Goal: Task Accomplishment & Management: Use online tool/utility

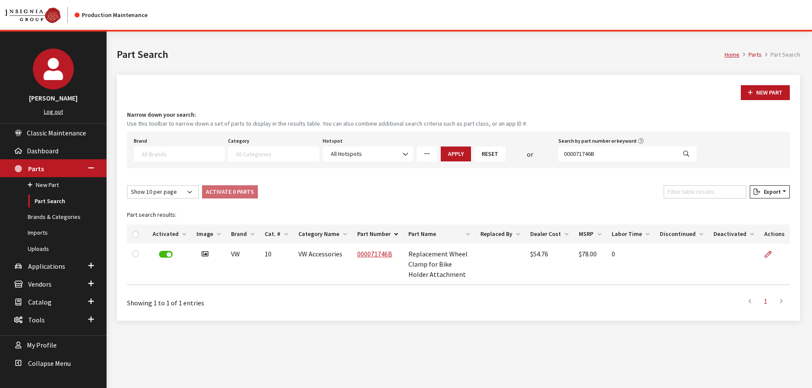
select select
click at [610, 146] on div "Search by part number or keyword 000071746B" at bounding box center [627, 148] width 141 height 26
click at [611, 153] on input "000071746B" at bounding box center [617, 154] width 118 height 15
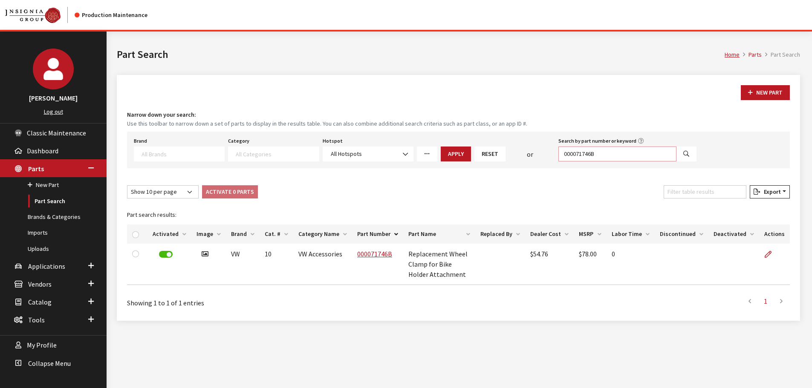
paste input "561054620C"
type input "561054620C"
select select
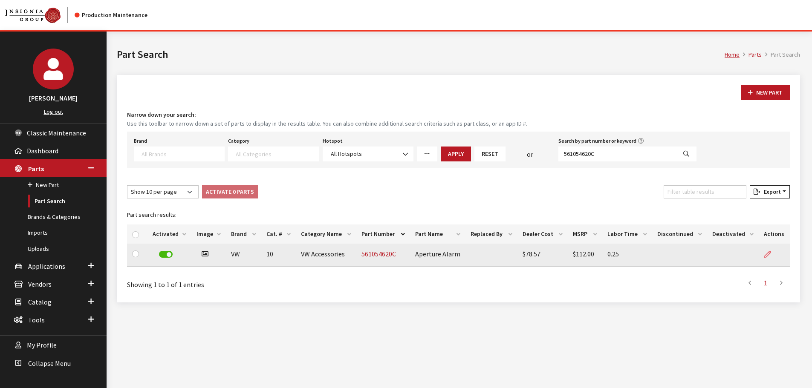
click at [770, 251] on icon at bounding box center [767, 254] width 7 height 7
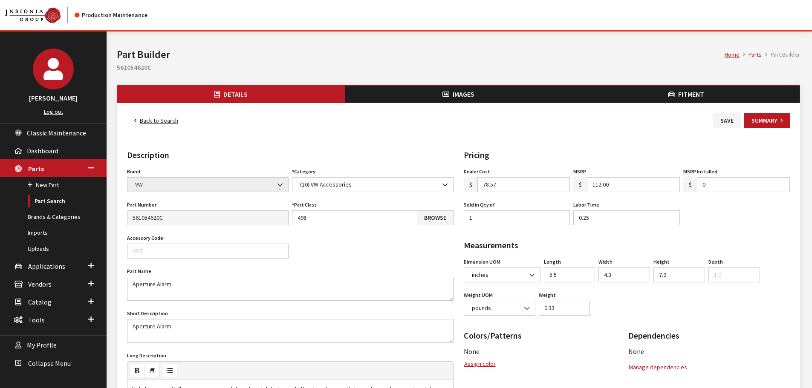
click at [649, 93] on button "Fitment" at bounding box center [686, 94] width 228 height 17
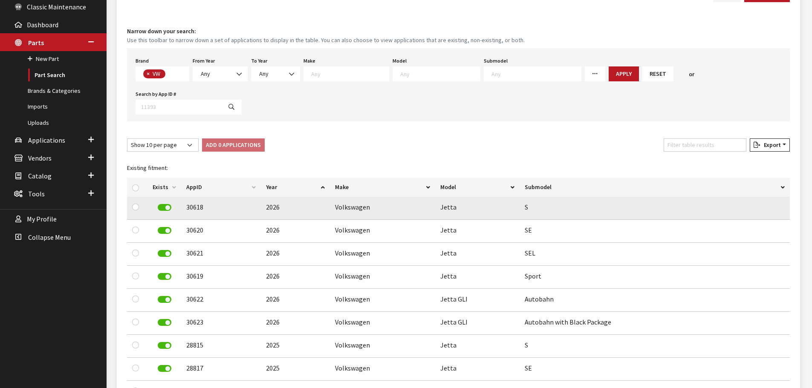
scroll to position [128, 0]
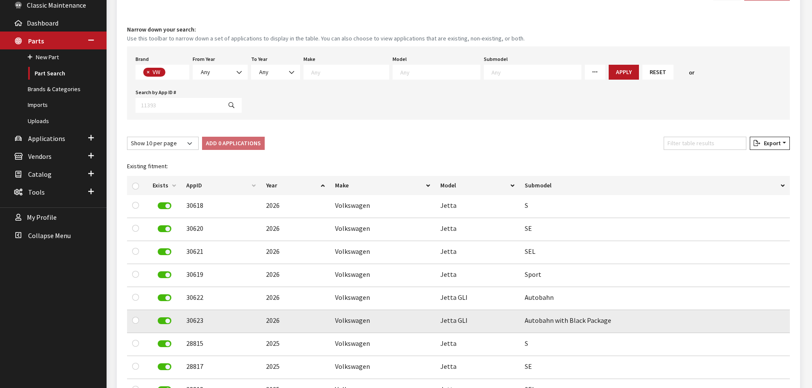
click at [164, 318] on label at bounding box center [165, 321] width 14 height 7
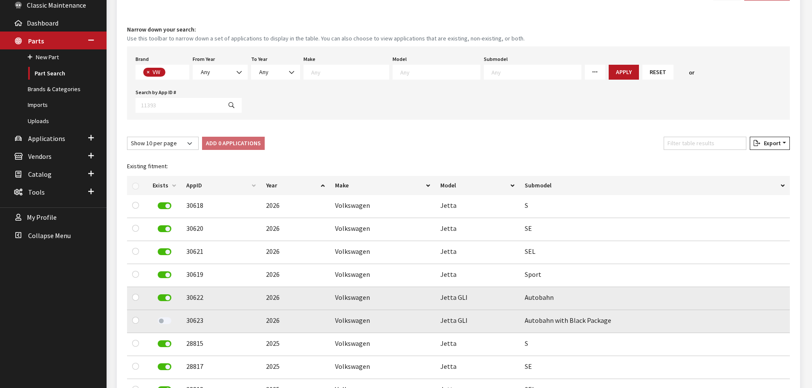
click at [165, 292] on div at bounding box center [164, 298] width 23 height 12
click at [167, 294] on label at bounding box center [165, 297] width 14 height 7
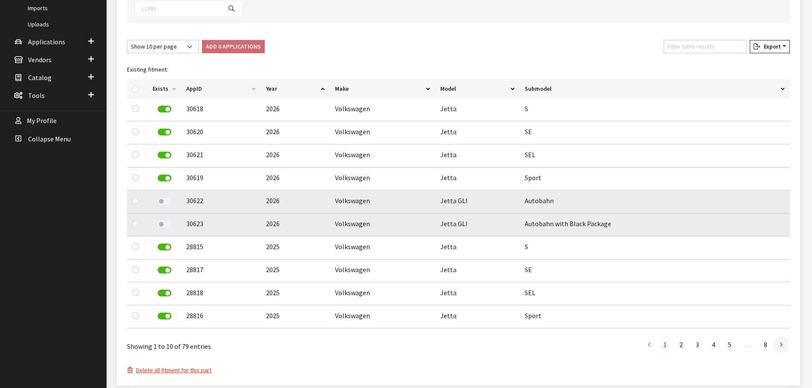
click at [780, 342] on icon at bounding box center [781, 345] width 3 height 7
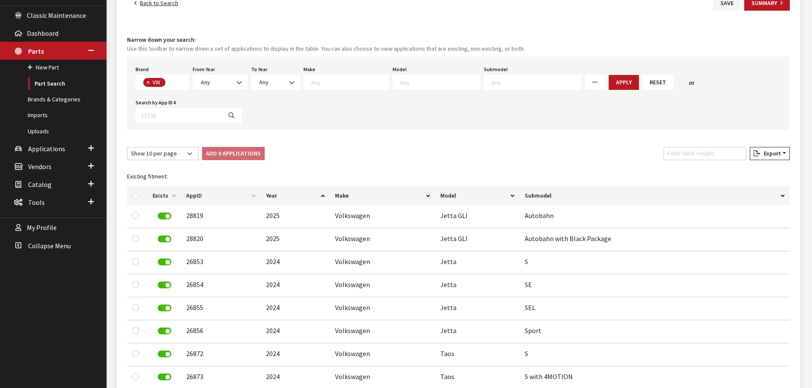
scroll to position [0, 0]
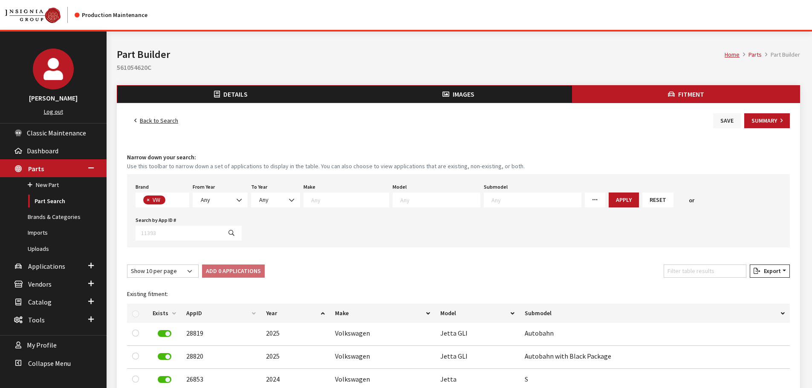
click at [724, 125] on button "Save" at bounding box center [727, 120] width 28 height 15
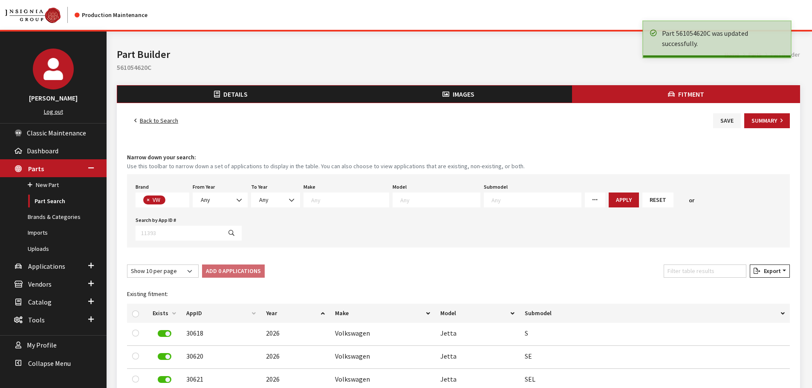
scroll to position [224, 0]
drag, startPoint x: 0, startPoint y: 0, endPoint x: 157, endPoint y: 120, distance: 197.3
click at [157, 120] on link "Back to Search" at bounding box center [156, 120] width 58 height 15
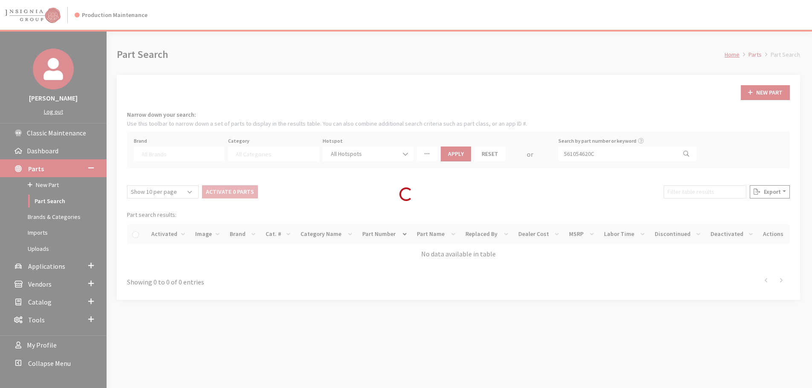
select select
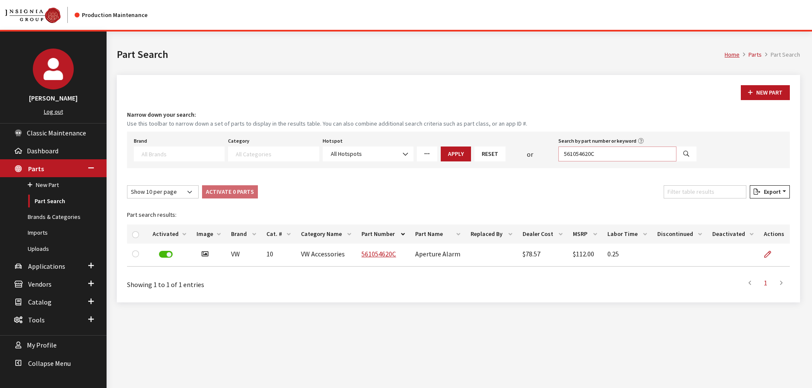
click at [600, 151] on input "561054620C" at bounding box center [617, 154] width 118 height 15
paste input "3CM065760"
type input "3CM065760"
select select
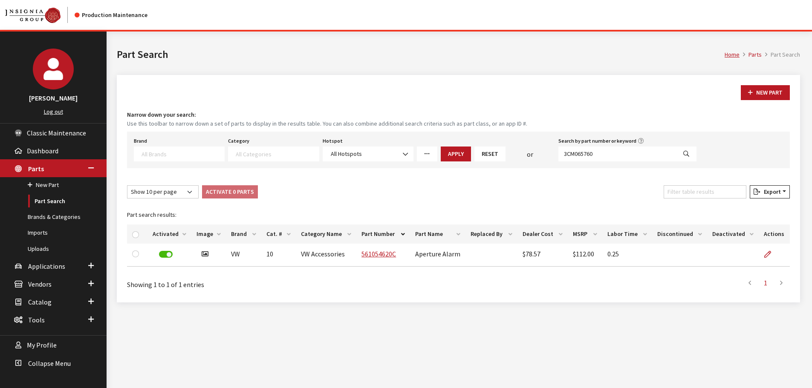
select select
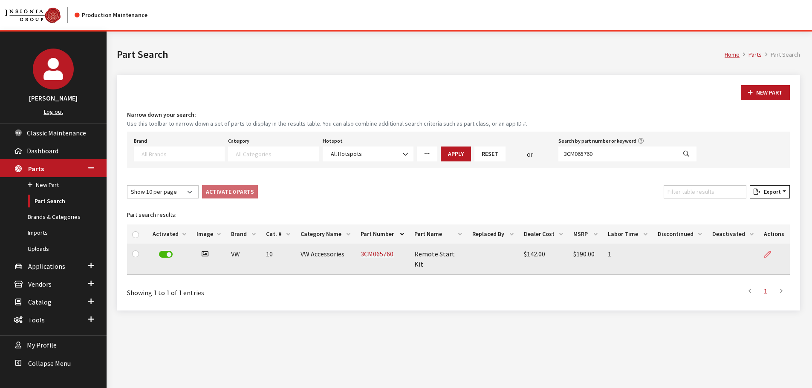
drag, startPoint x: 765, startPoint y: 254, endPoint x: 771, endPoint y: 254, distance: 5.6
click at [771, 254] on icon at bounding box center [767, 254] width 7 height 7
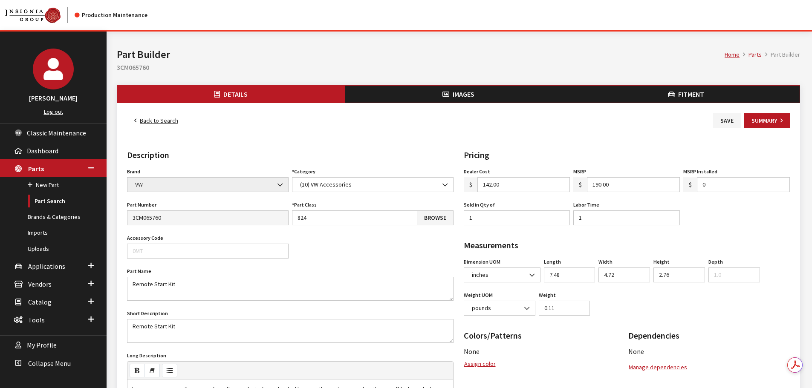
click at [713, 95] on button "Fitment" at bounding box center [686, 94] width 228 height 17
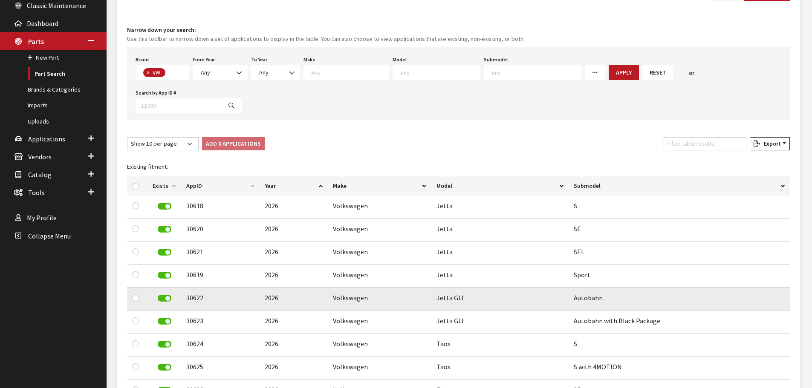
scroll to position [128, 0]
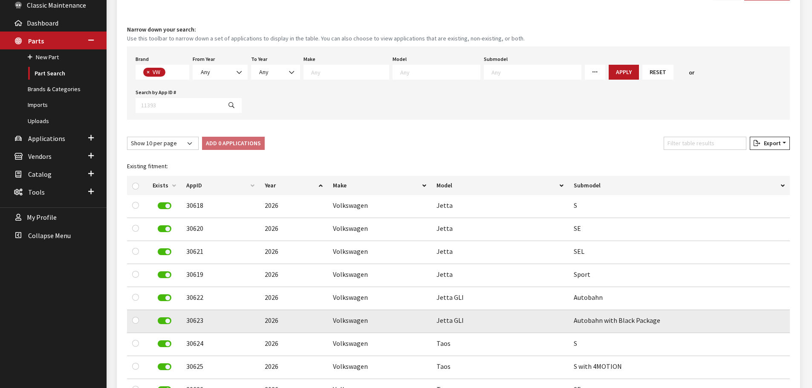
click at [161, 318] on label at bounding box center [165, 321] width 14 height 7
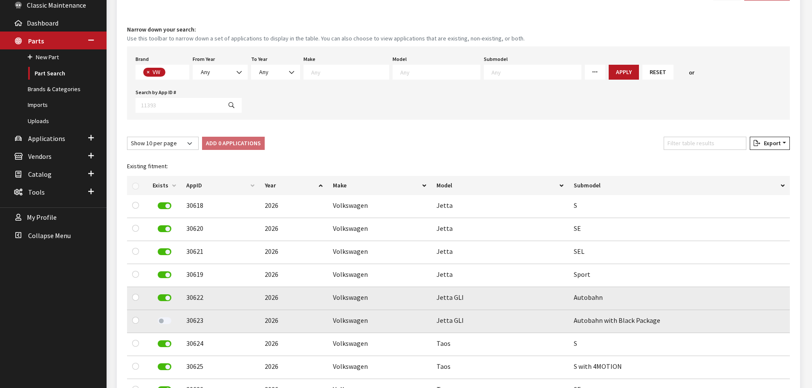
click at [166, 294] on label at bounding box center [165, 297] width 14 height 7
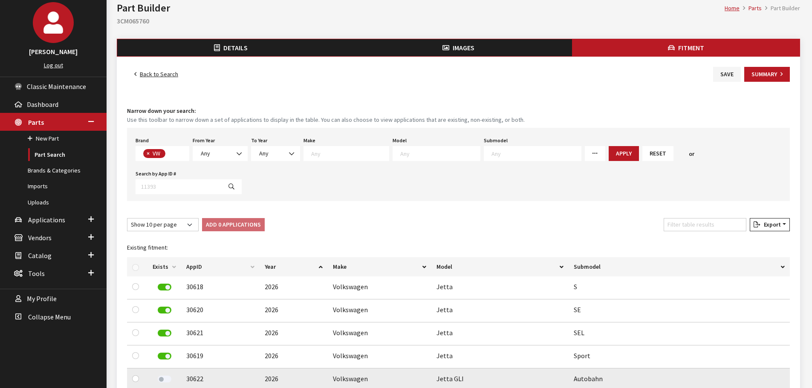
scroll to position [0, 0]
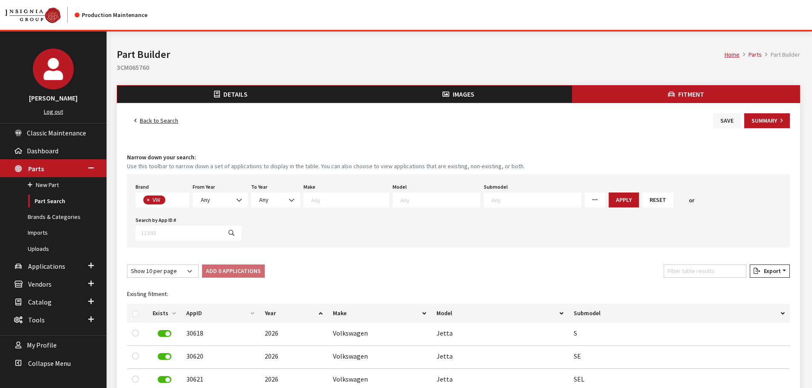
click at [724, 123] on button "Save" at bounding box center [727, 120] width 28 height 15
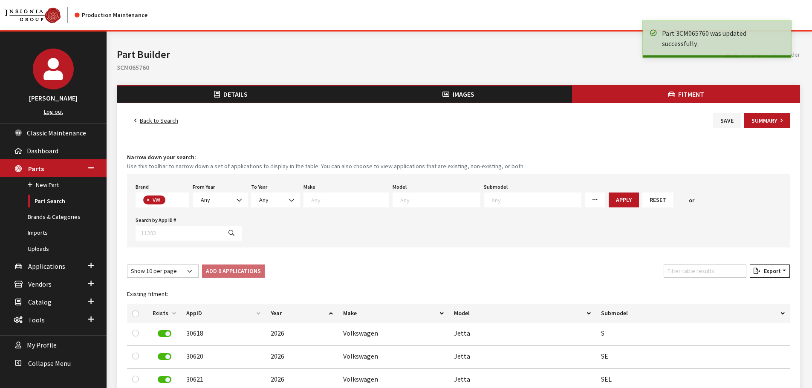
scroll to position [224, 0]
click at [169, 122] on link "Back to Search" at bounding box center [156, 120] width 58 height 15
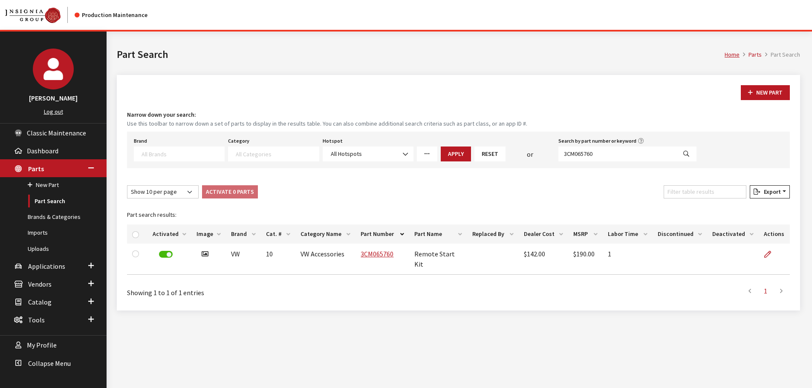
select select
